Goal: Check status: Check status

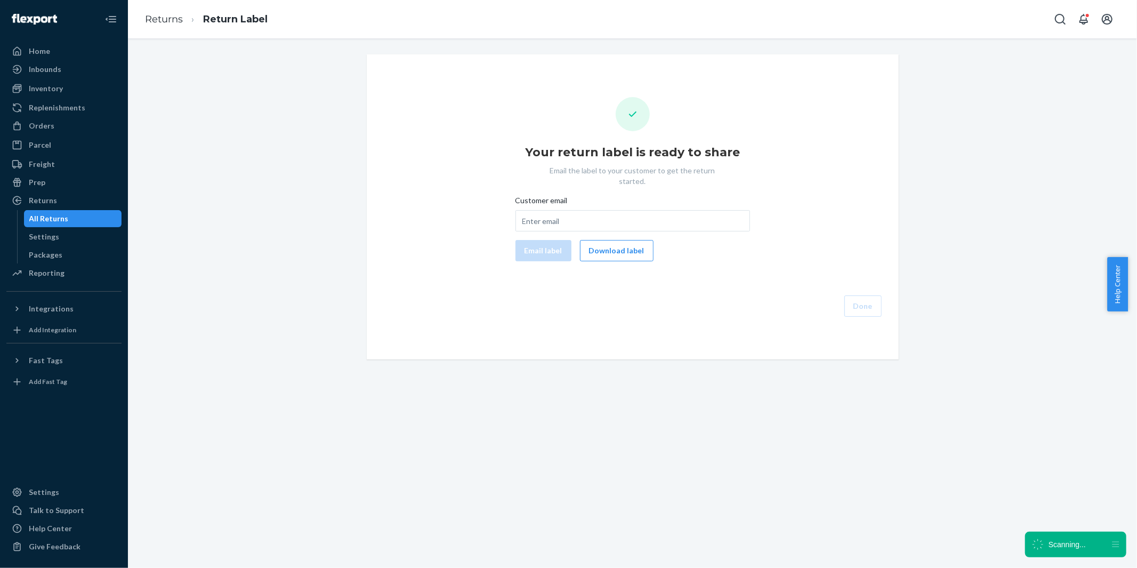
click at [58, 220] on div "All Returns" at bounding box center [48, 218] width 39 height 11
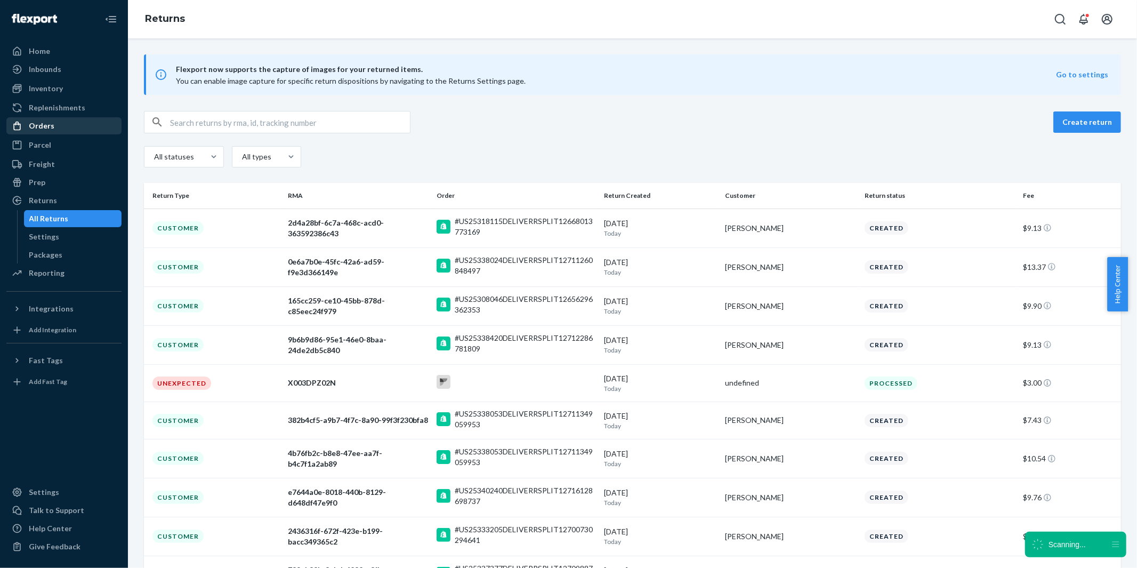
click at [33, 125] on div "Orders" at bounding box center [42, 125] width 26 height 11
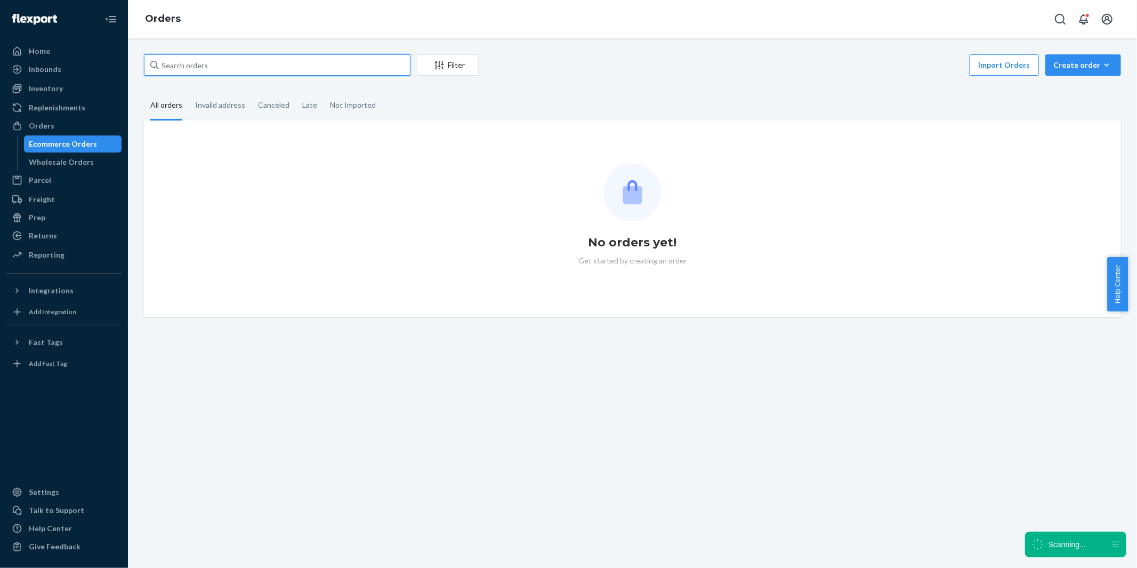
click at [261, 63] on input "text" at bounding box center [277, 64] width 267 height 21
paste input "PD1236912"
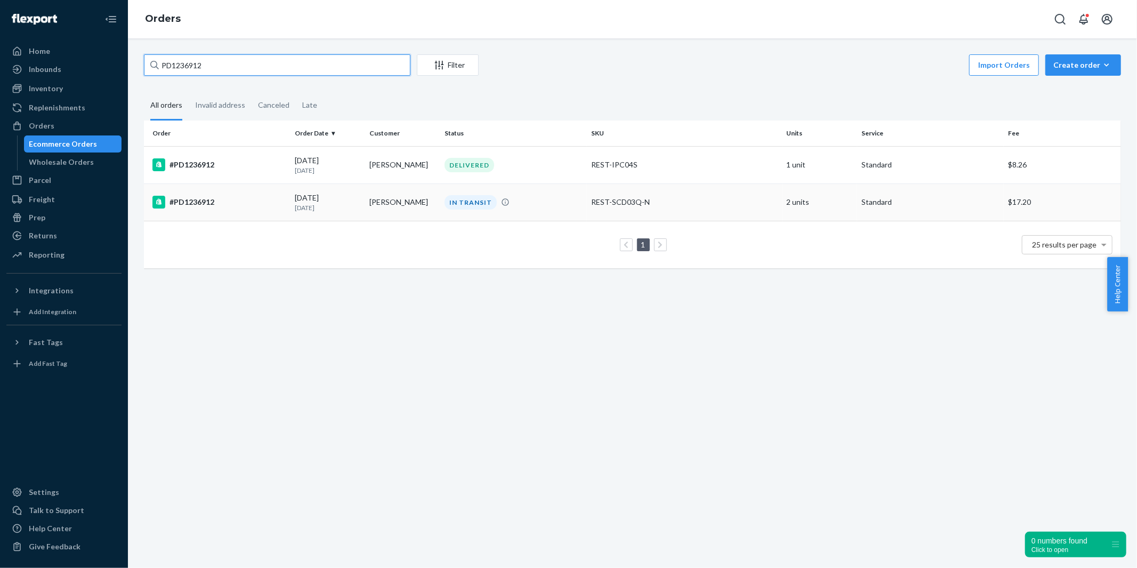
type input "PD1236912"
click at [202, 203] on div "#PD1236912" at bounding box center [219, 202] width 134 height 13
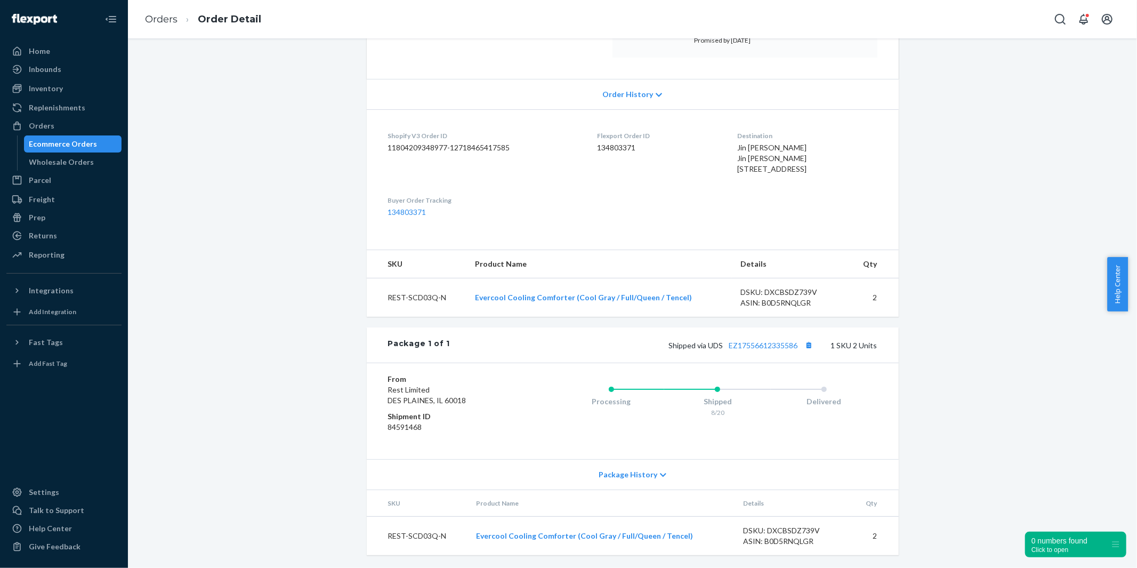
scroll to position [221, 0]
click at [755, 345] on link "EZ17556612335586" at bounding box center [763, 345] width 69 height 9
